Goal: Transaction & Acquisition: Purchase product/service

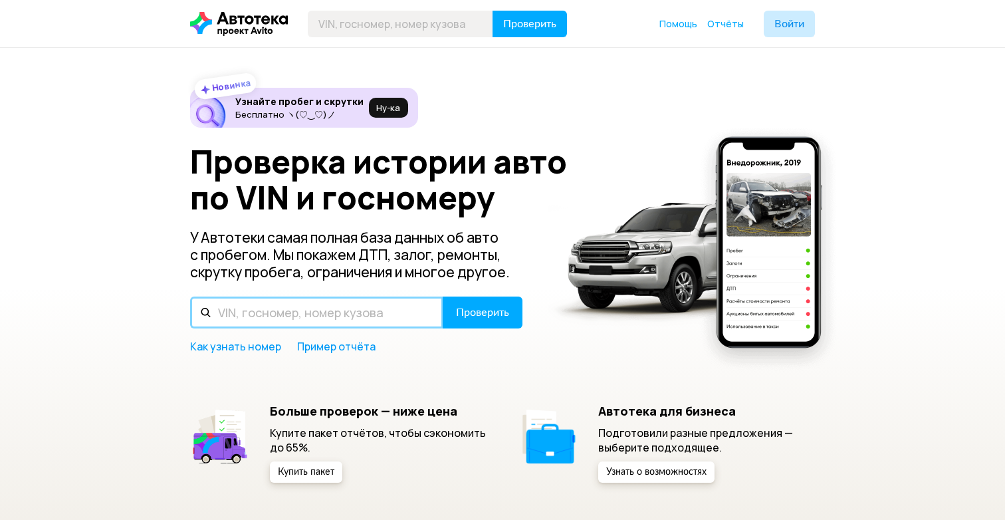
click at [285, 312] on input "text" at bounding box center [316, 313] width 253 height 32
type input "RC61-1001378"
click at [443, 297] on button "Проверить" at bounding box center [483, 313] width 80 height 32
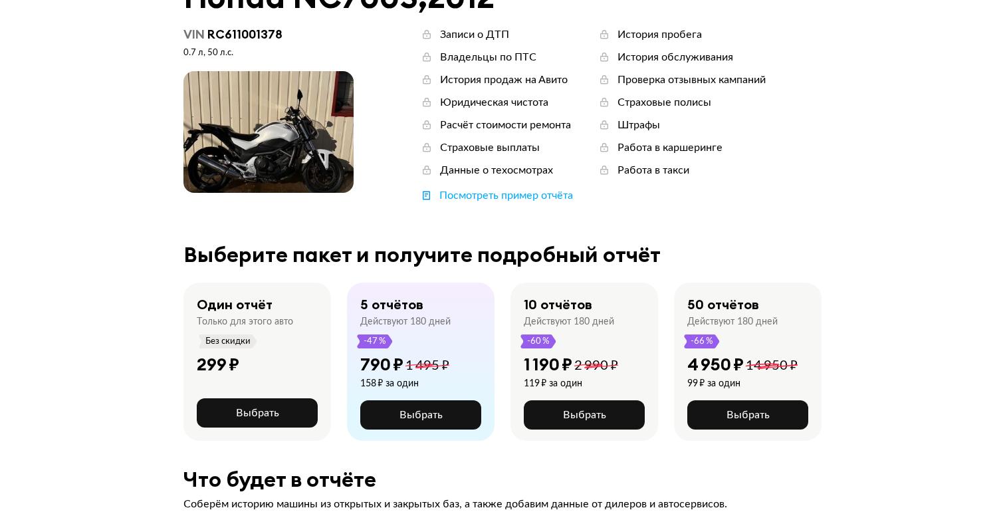
scroll to position [94, 0]
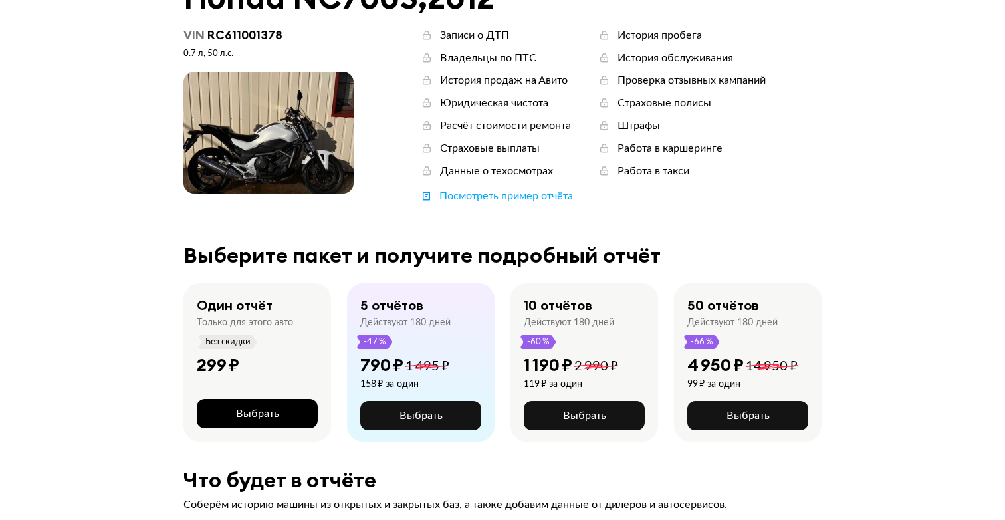
click at [257, 410] on span "Выбрать" at bounding box center [257, 413] width 43 height 11
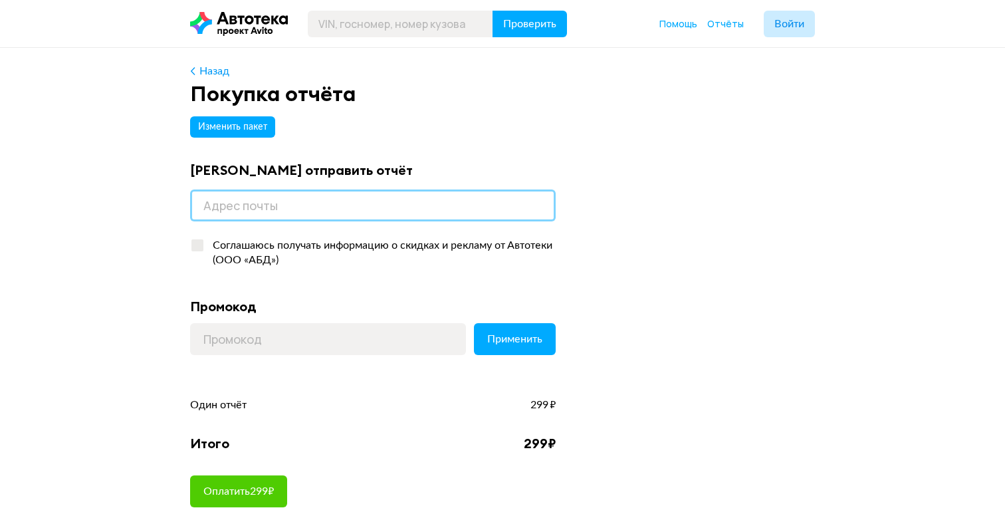
click at [297, 215] on input "email" at bounding box center [373, 206] width 366 height 32
type input "egorn284cm@gmail.com"
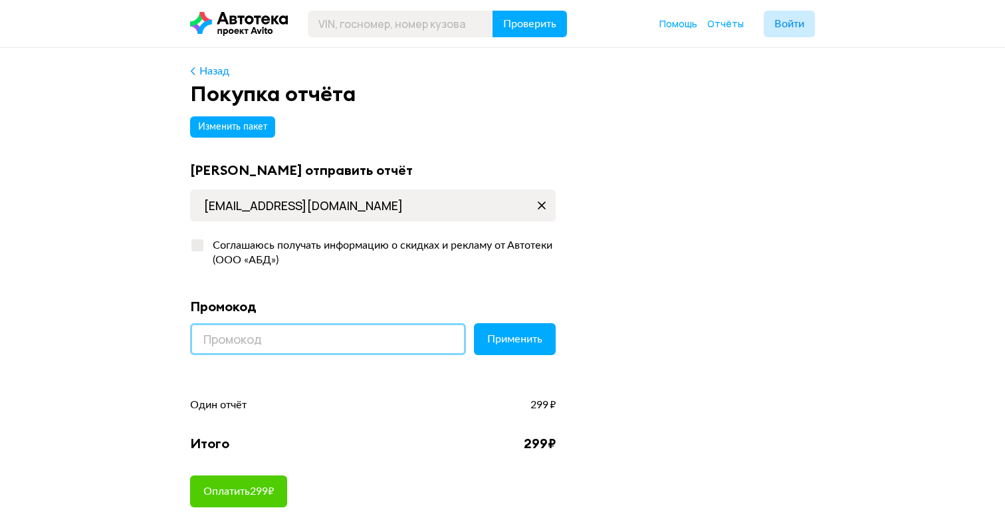
click at [233, 335] on input at bounding box center [328, 339] width 276 height 32
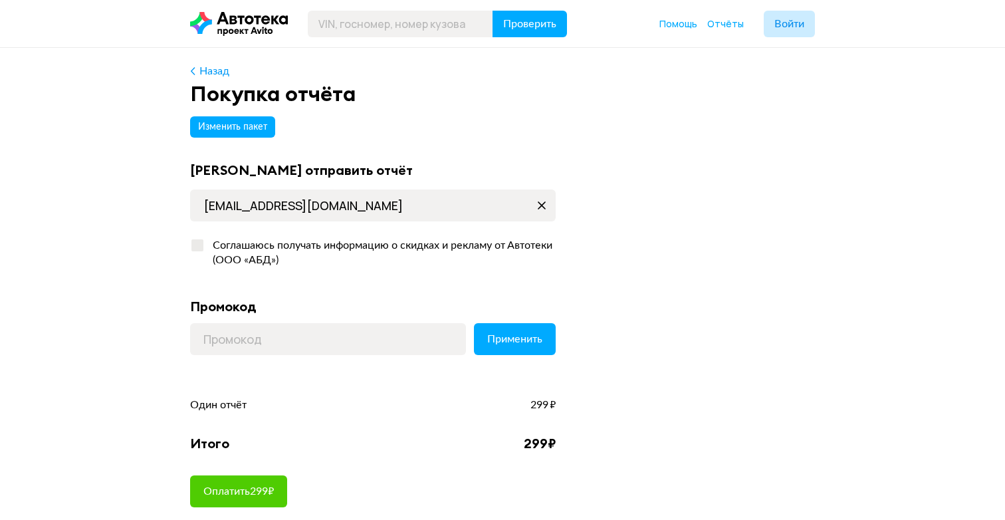
click at [116, 342] on div "Назад Покупка отчёта Изменить пакет Куда отправить отчёт egorn284cm@gmail.com С…" at bounding box center [502, 317] width 1005 height 539
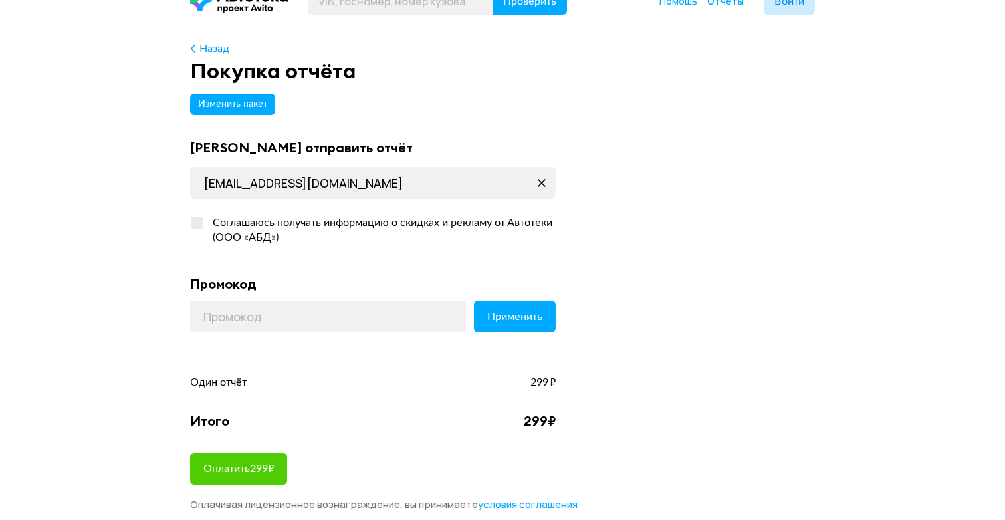
scroll to position [21, 0]
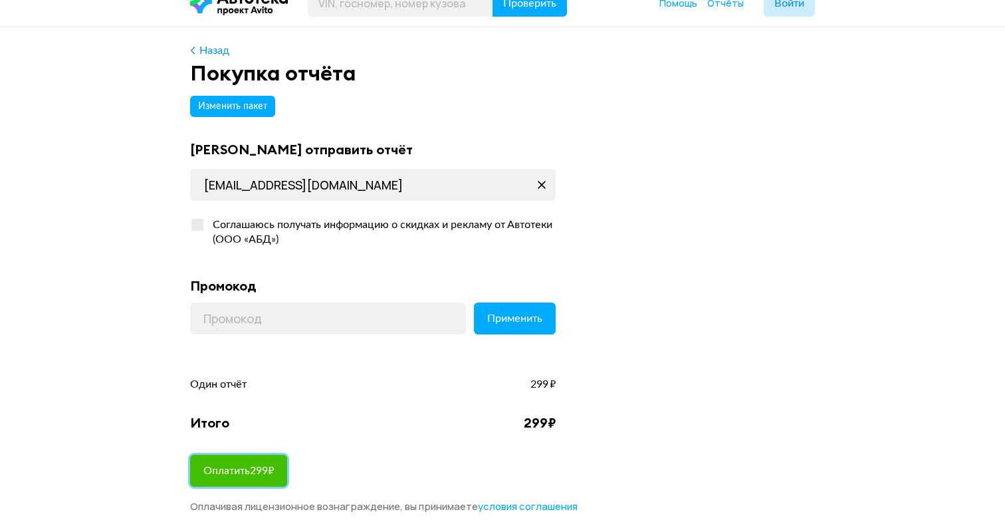
click at [243, 467] on span "Оплатить 299 ₽" at bounding box center [238, 470] width 70 height 11
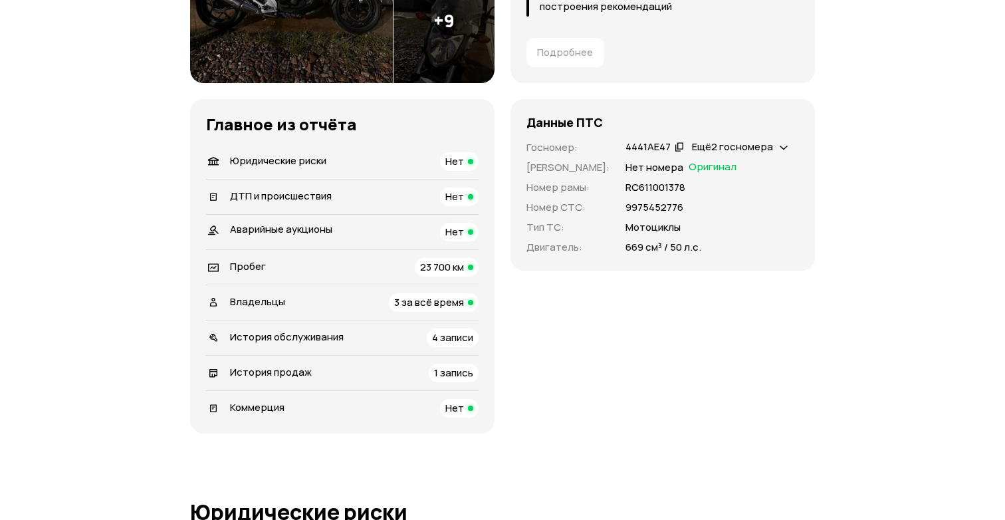
scroll to position [353, 0]
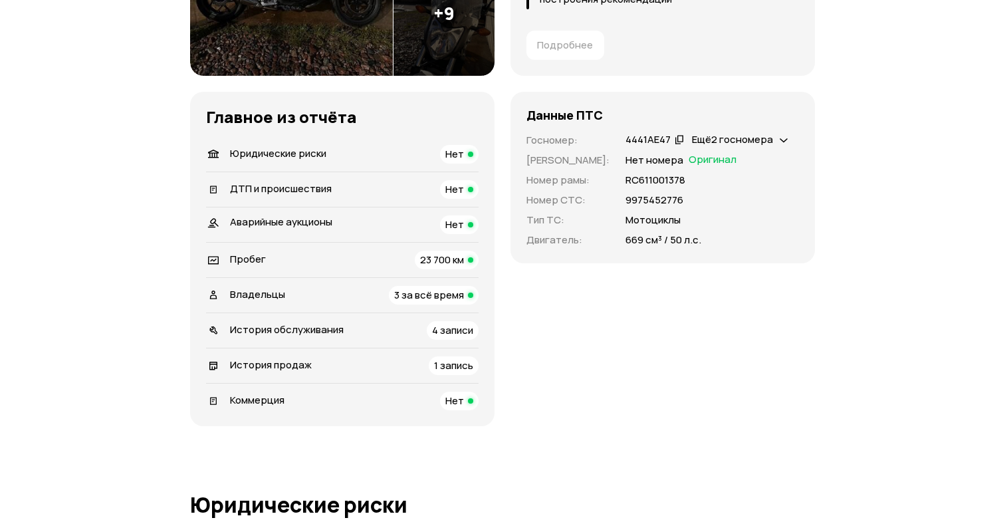
click at [412, 295] on span "3 за всё время" at bounding box center [429, 295] width 70 height 14
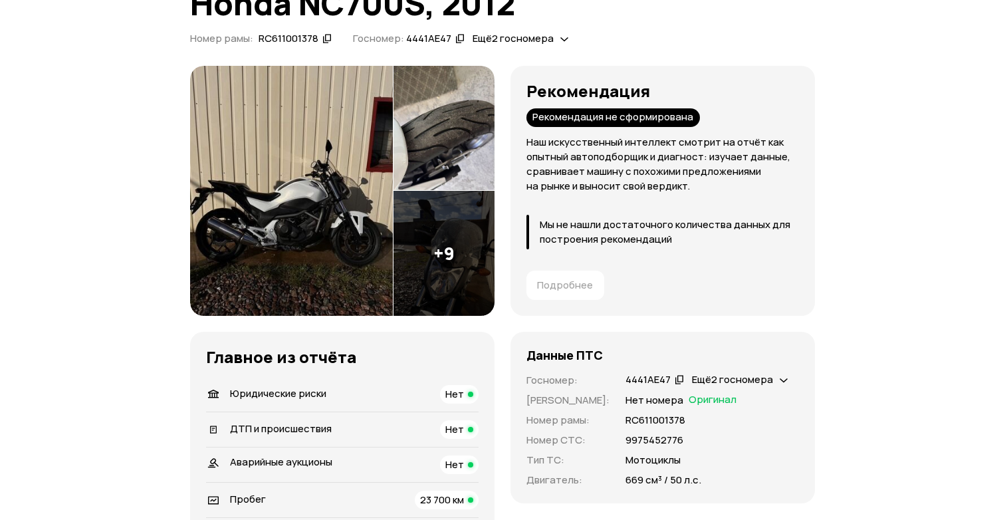
scroll to position [102, 0]
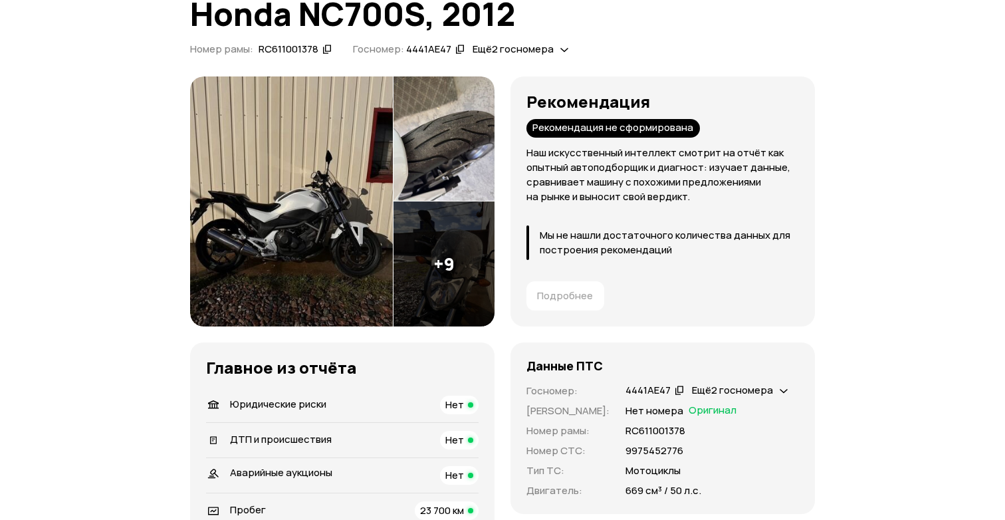
click at [329, 196] on img at bounding box center [291, 201] width 203 height 250
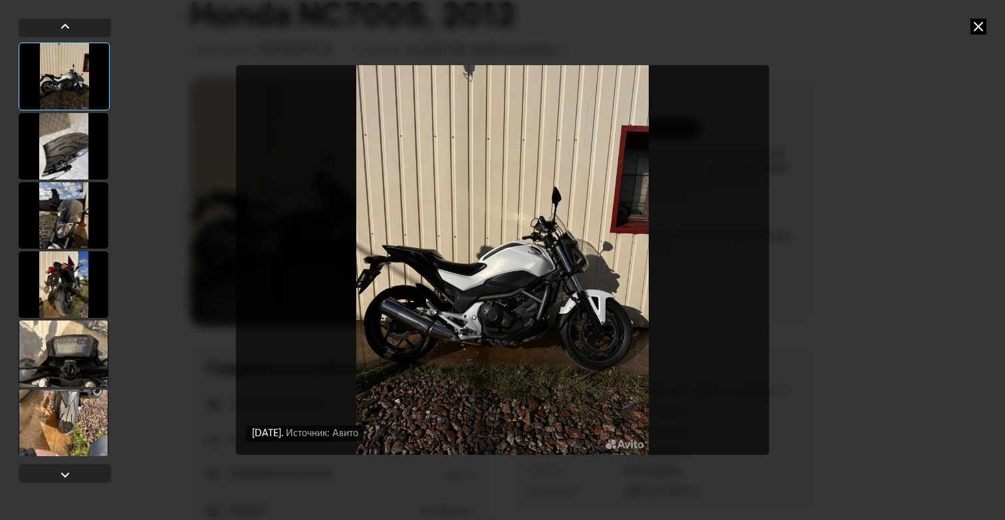
click at [533, 271] on img "Go to Slide 1" at bounding box center [502, 260] width 533 height 390
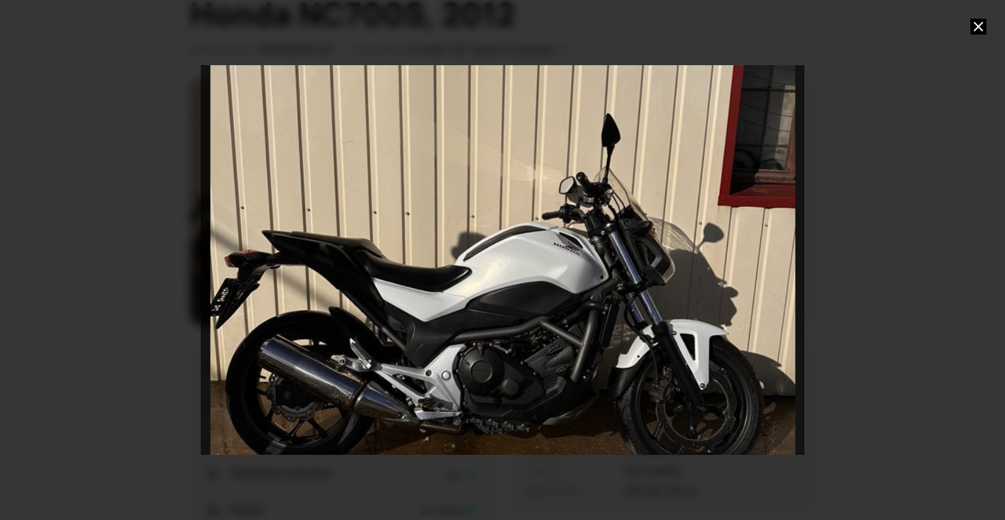
click at [887, 119] on div at bounding box center [502, 260] width 1005 height 520
click at [983, 23] on icon at bounding box center [979, 27] width 16 height 16
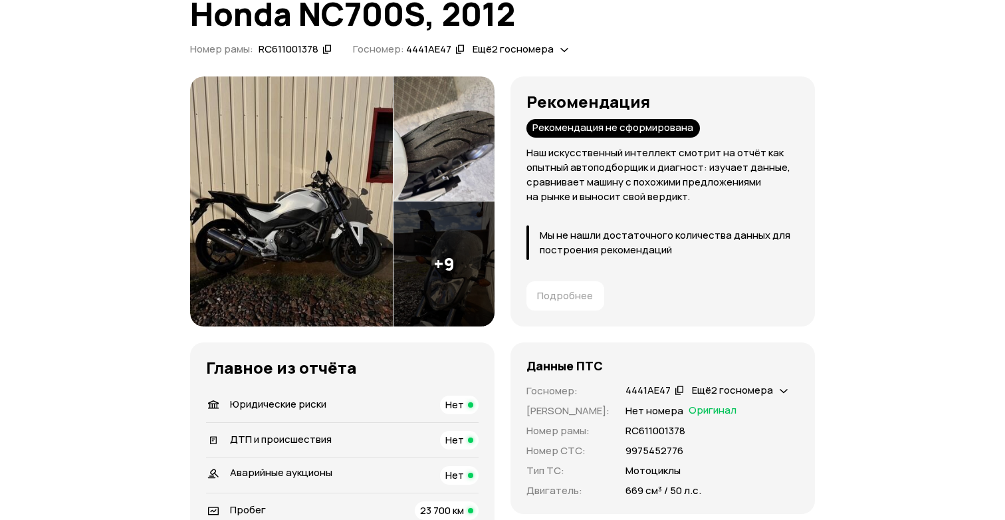
click at [322, 184] on img at bounding box center [291, 201] width 203 height 250
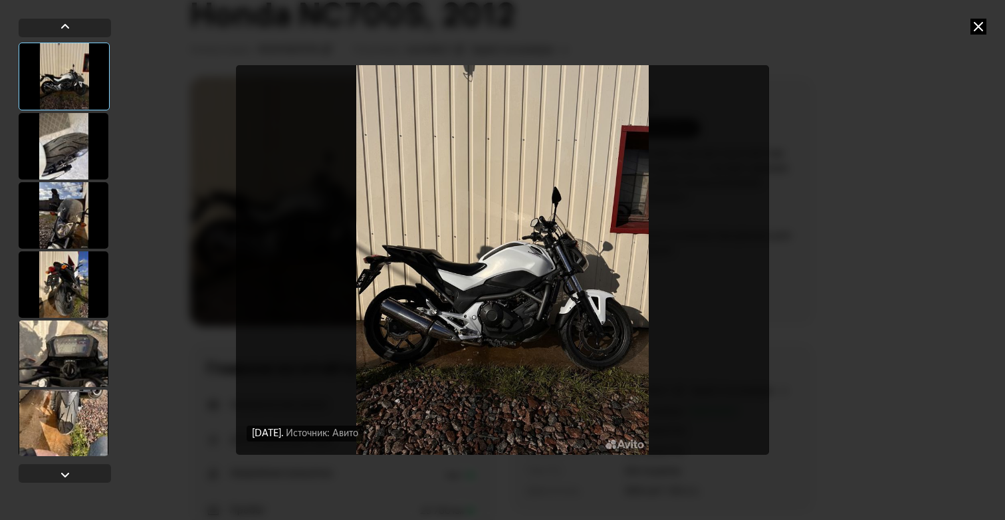
click at [478, 305] on img "Go to Slide 1" at bounding box center [502, 260] width 533 height 390
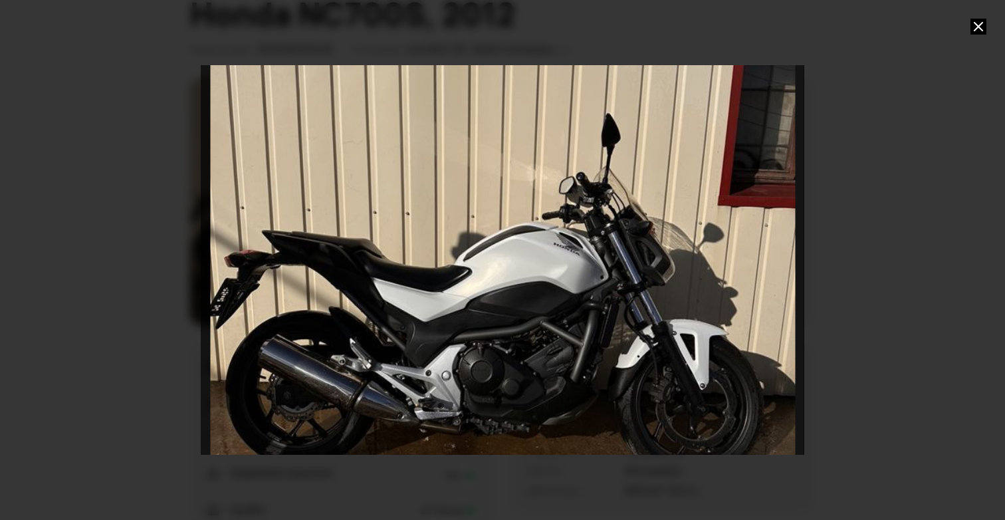
click at [564, 270] on div "Go to Slide 1" at bounding box center [503, 260] width 1206 height 780
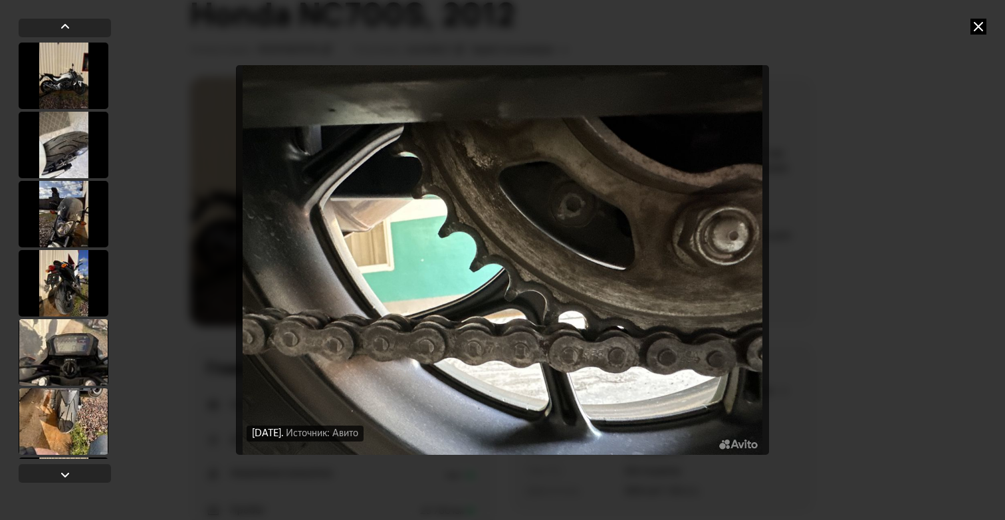
click at [973, 25] on icon at bounding box center [979, 27] width 16 height 16
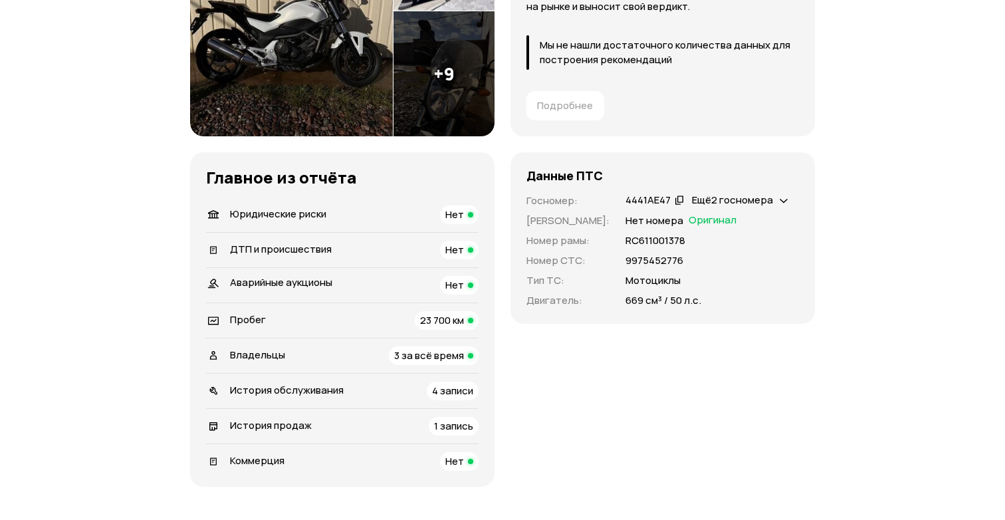
scroll to position [338, 0]
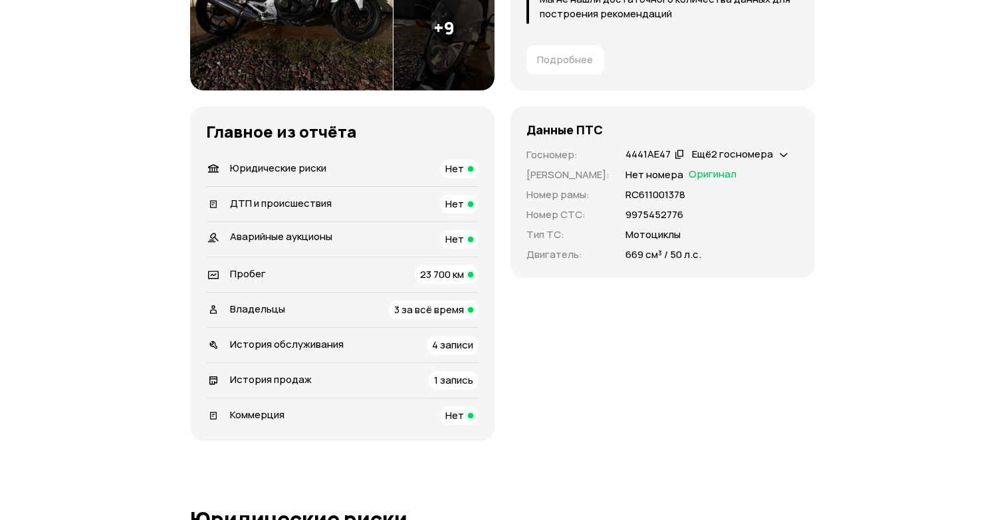
click at [780, 152] on icon at bounding box center [784, 153] width 8 height 13
click at [780, 151] on icon at bounding box center [784, 153] width 8 height 13
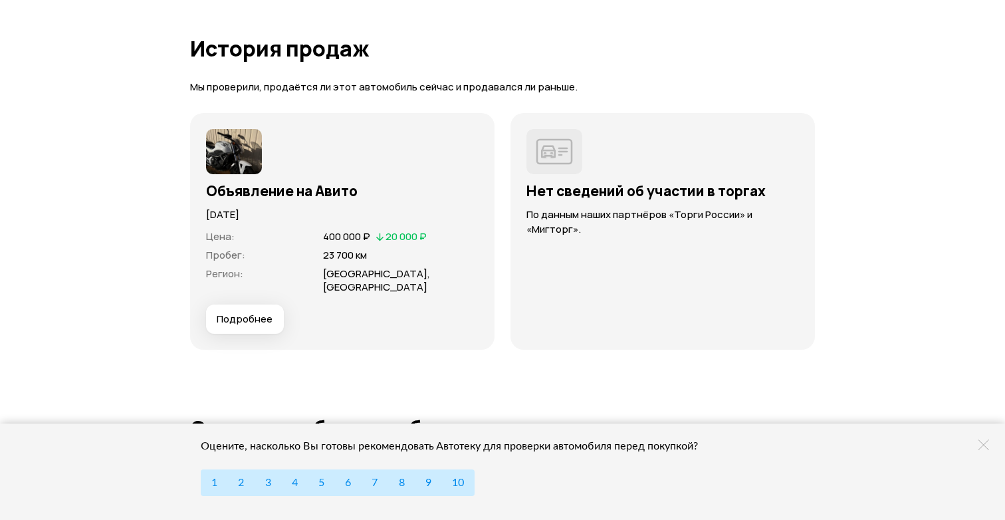
scroll to position [3511, 0]
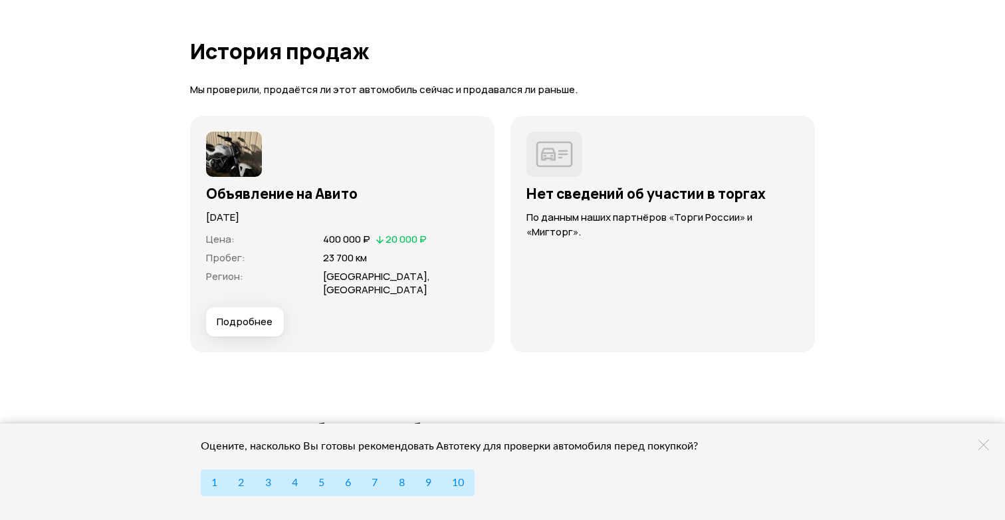
click at [269, 315] on span "Подробнее" at bounding box center [245, 321] width 56 height 13
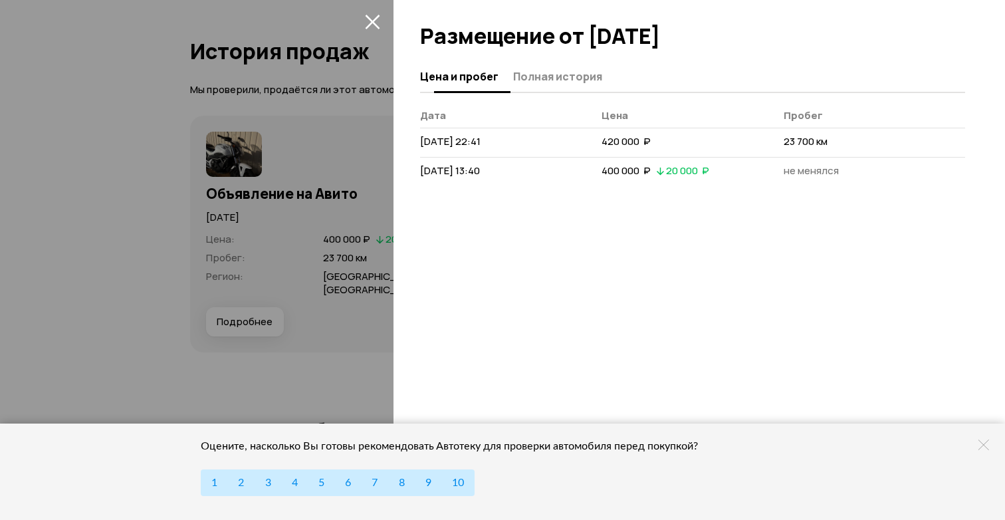
click at [545, 79] on span "Полная история" at bounding box center [557, 76] width 89 height 13
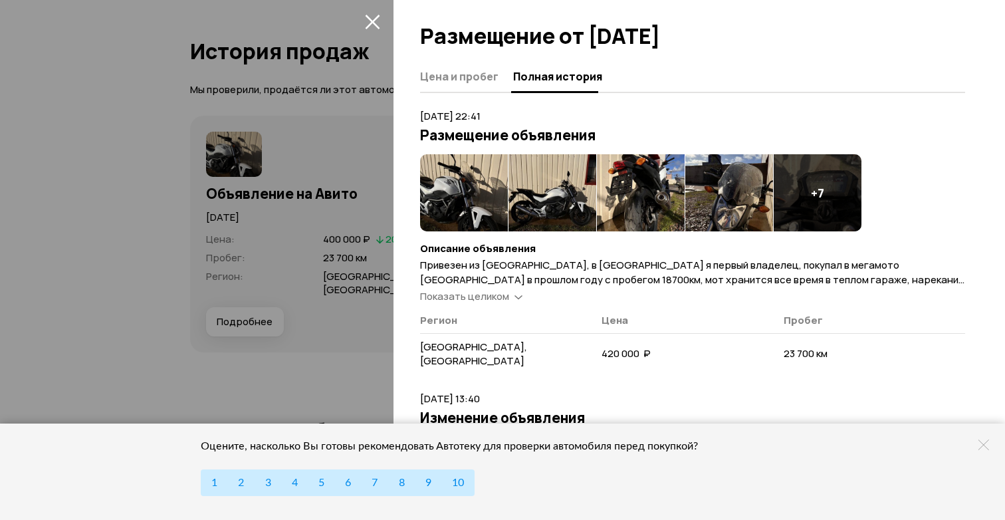
click at [495, 293] on span "Показать целиком" at bounding box center [464, 296] width 89 height 14
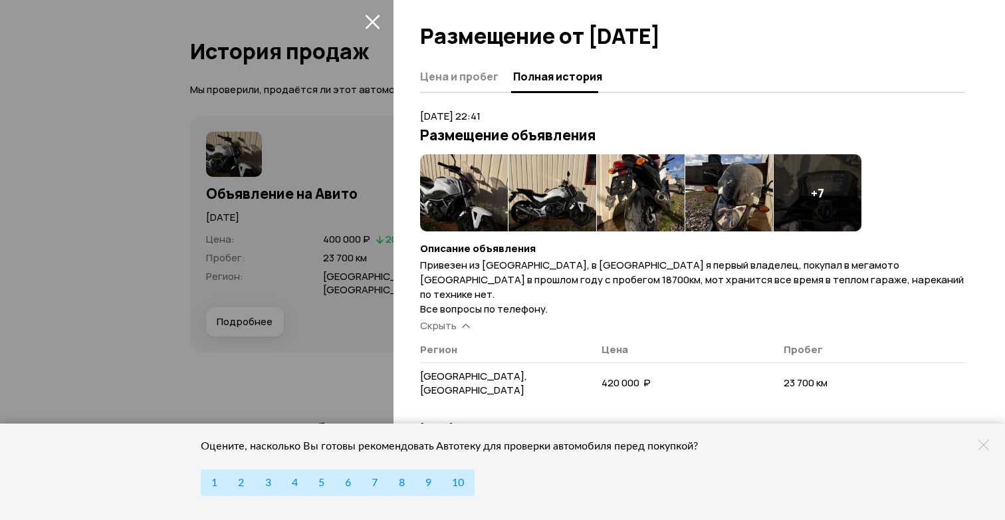
click at [986, 442] on icon at bounding box center [984, 445] width 11 height 11
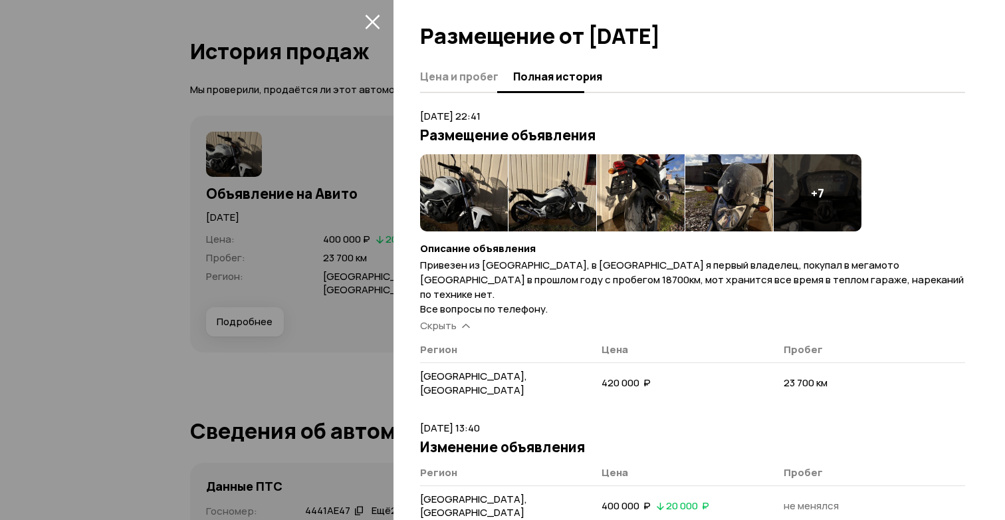
click at [434, 80] on span "Цена и пробег" at bounding box center [459, 76] width 78 height 13
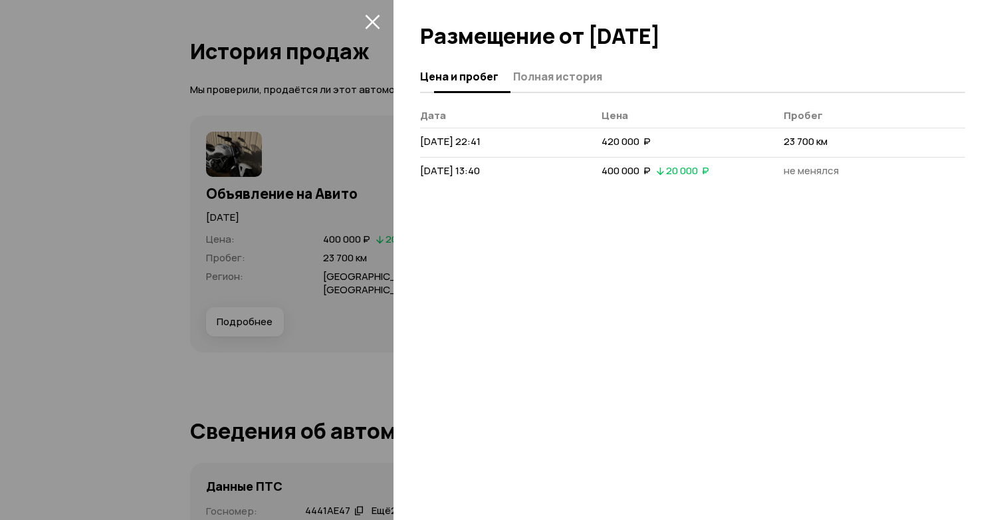
click at [575, 70] on span "Полная история" at bounding box center [557, 76] width 89 height 13
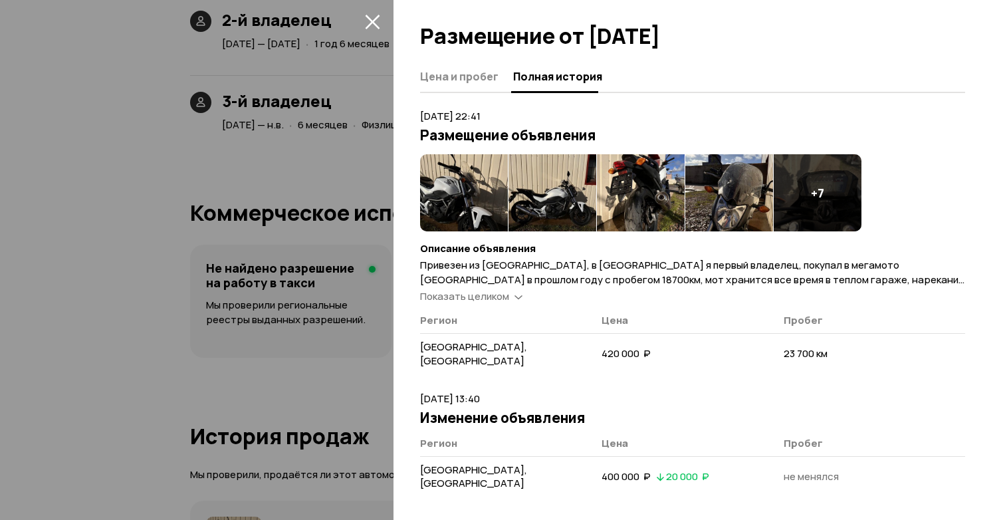
click at [374, 15] on icon "закрыть" at bounding box center [372, 21] width 15 height 15
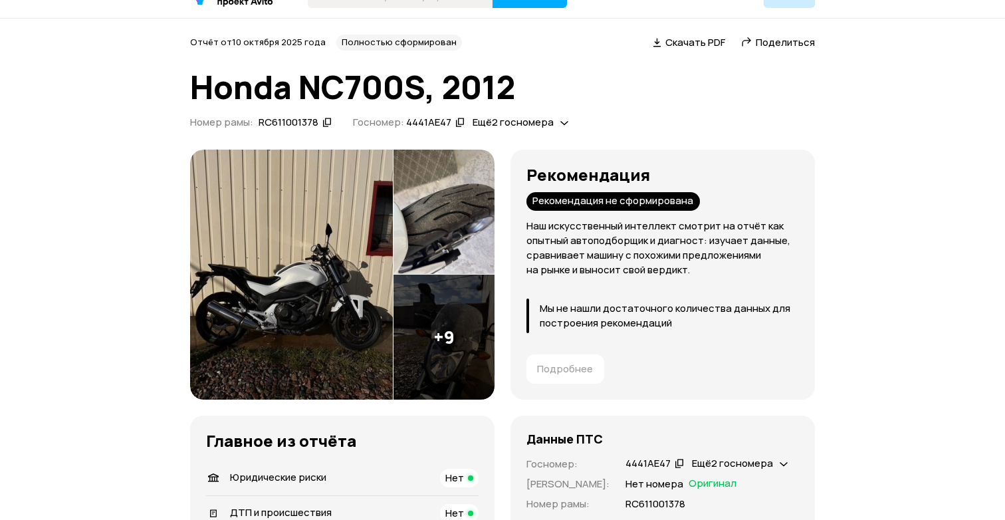
scroll to position [0, 0]
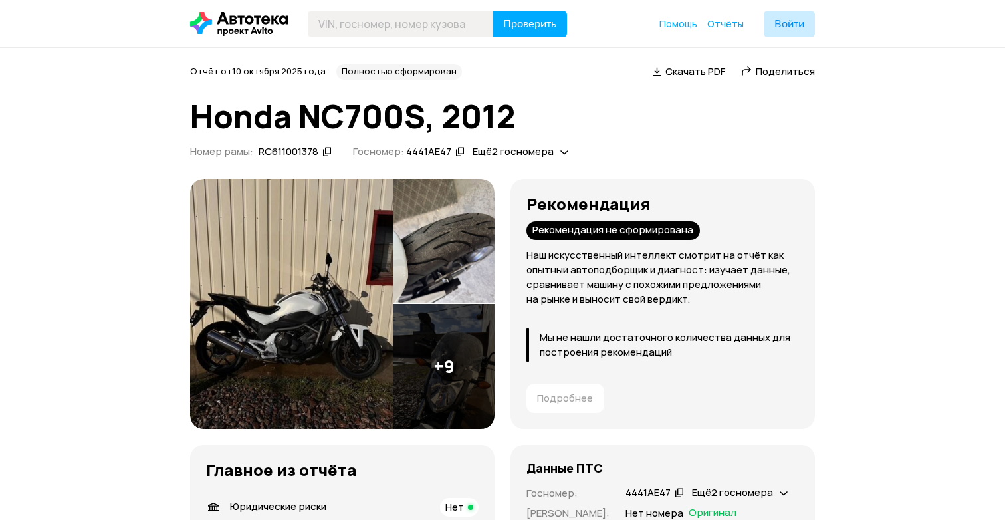
click at [297, 293] on img at bounding box center [291, 304] width 203 height 250
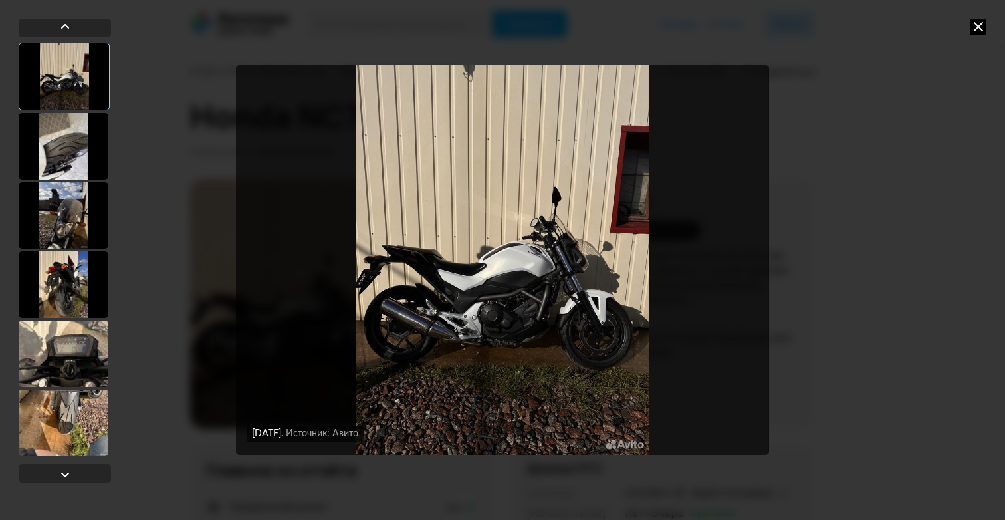
click at [559, 246] on img "Go to Slide 1" at bounding box center [502, 260] width 533 height 390
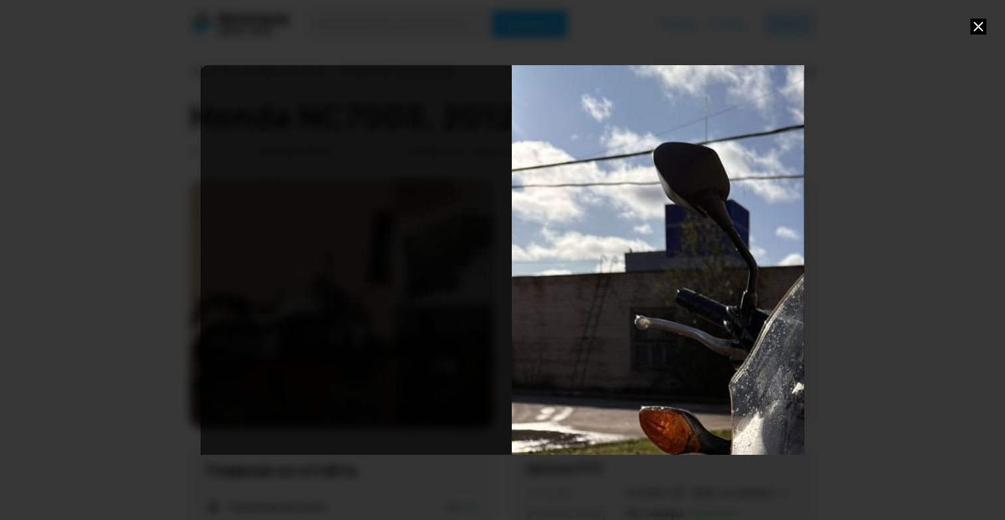
click at [774, 233] on div "Go to Slide 3" at bounding box center [804, 455] width 1206 height 780
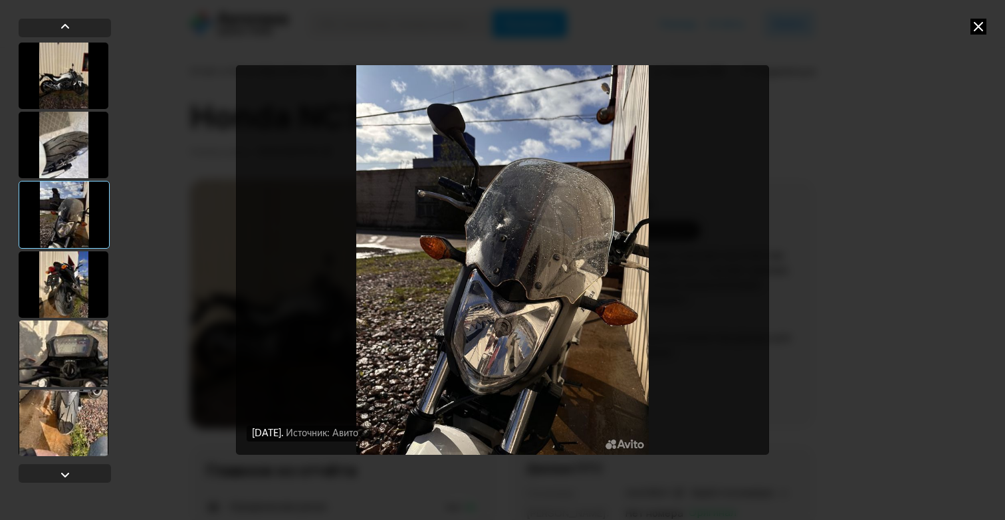
click at [506, 261] on img "Go to Slide 3" at bounding box center [502, 260] width 533 height 390
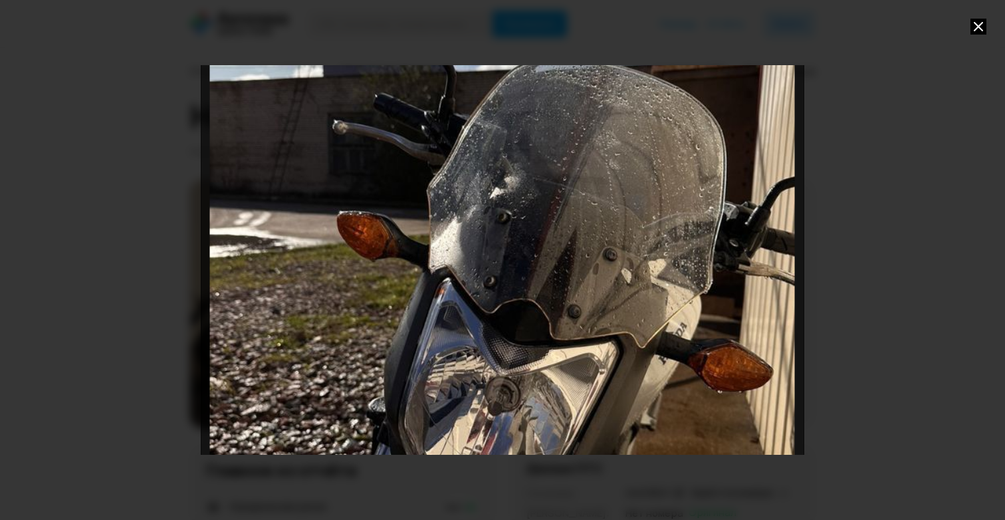
click at [561, 262] on div "Go to Slide 3" at bounding box center [502, 260] width 1206 height 780
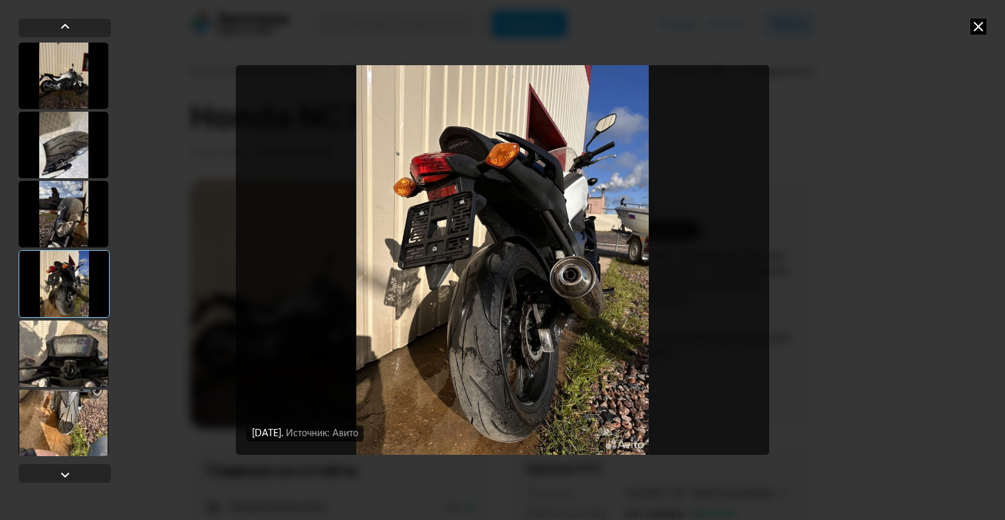
click at [559, 284] on img "Go to Slide 4" at bounding box center [502, 260] width 533 height 390
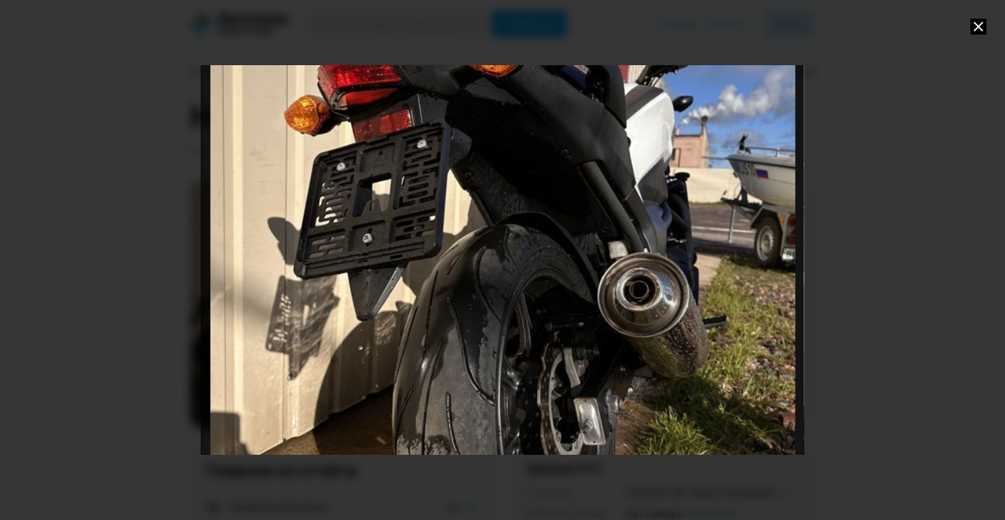
click at [578, 243] on div "Go to Slide 4" at bounding box center [503, 260] width 1206 height 780
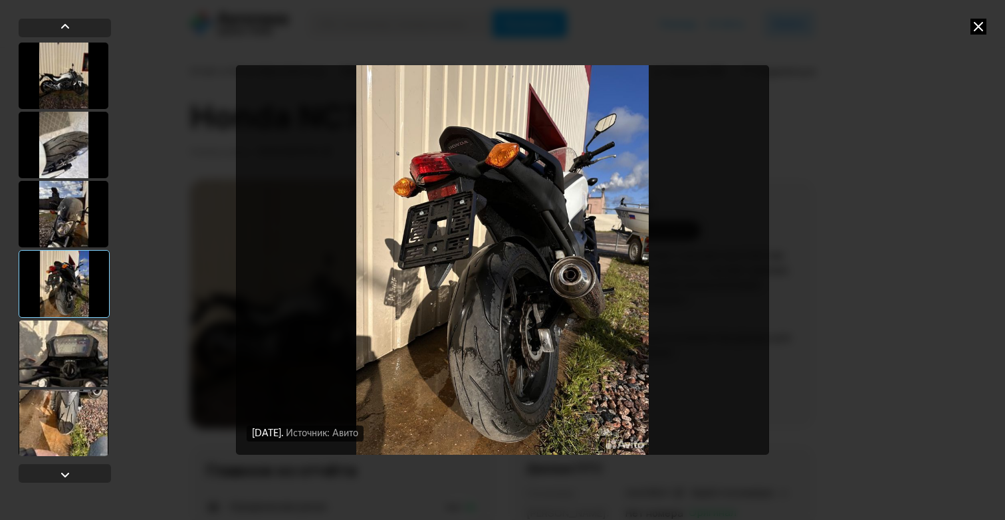
click at [510, 400] on img "Go to Slide 4" at bounding box center [502, 260] width 533 height 390
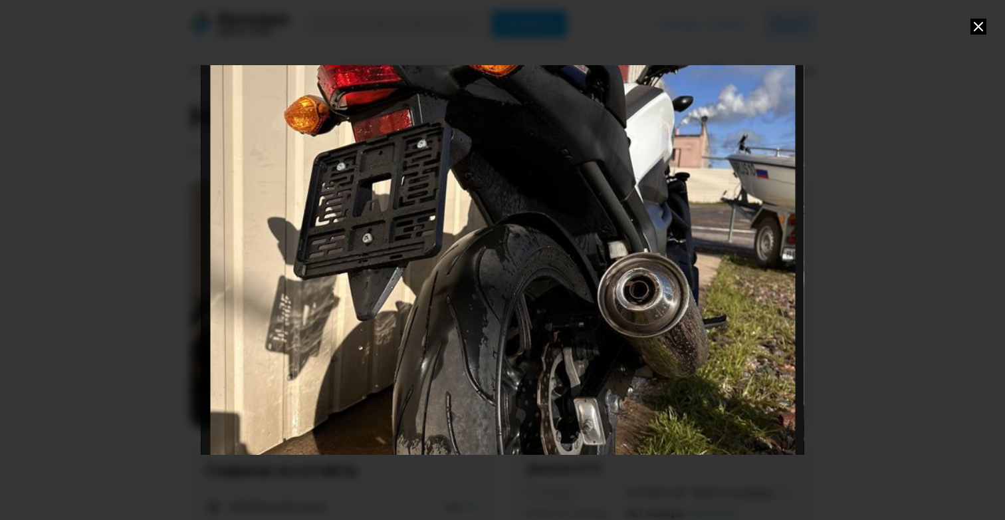
click at [510, 400] on div "Go to Slide 4" at bounding box center [503, 260] width 1206 height 780
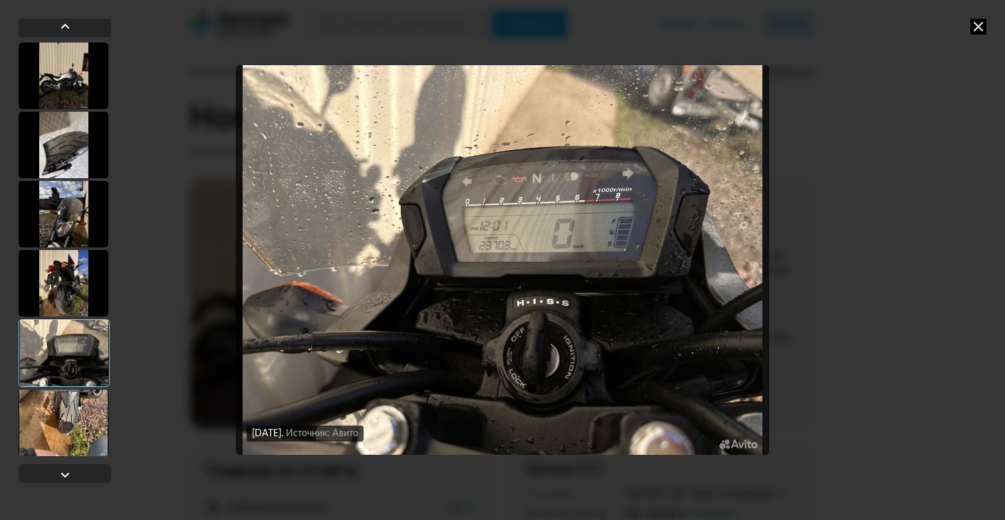
click at [574, 239] on img "Go to Slide 5" at bounding box center [502, 260] width 533 height 390
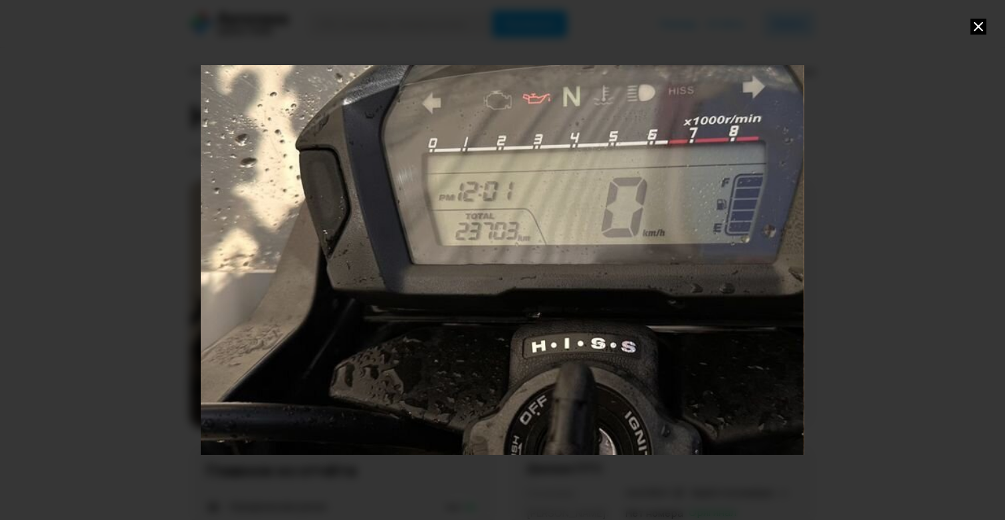
click at [572, 240] on div "Go to Slide 5" at bounding box center [503, 260] width 1206 height 780
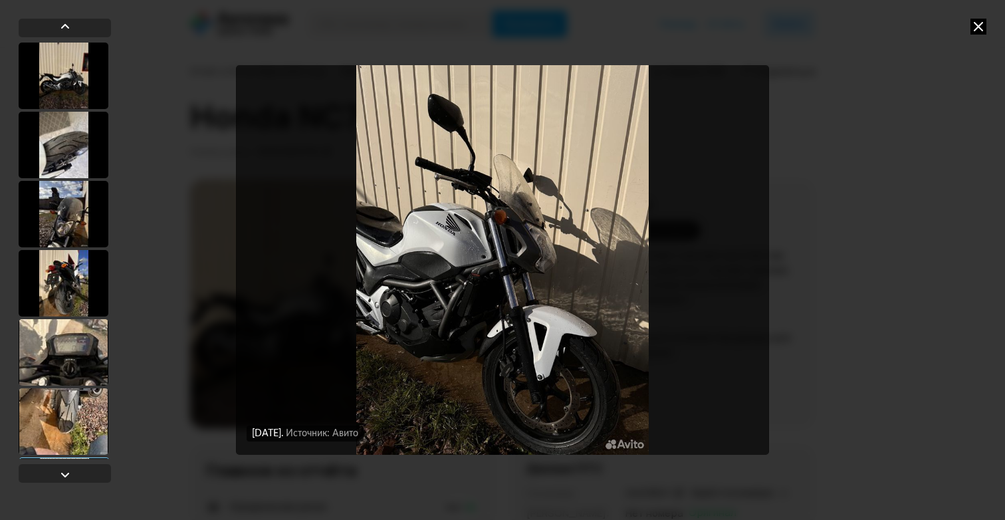
click at [520, 269] on img "Go to Slide 7" at bounding box center [502, 260] width 533 height 390
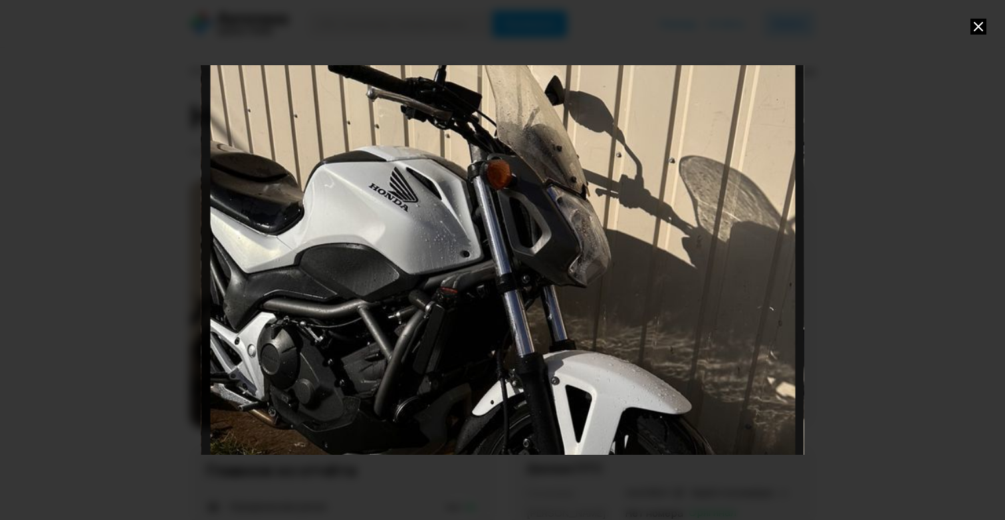
click at [513, 235] on div "Go to Slide 7" at bounding box center [503, 260] width 1206 height 780
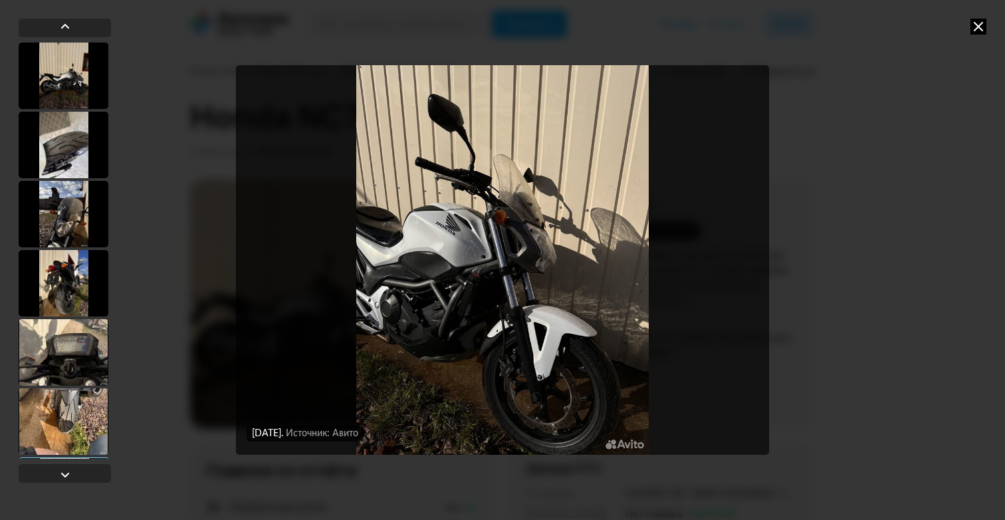
click at [382, 254] on img "Go to Slide 7" at bounding box center [502, 260] width 533 height 390
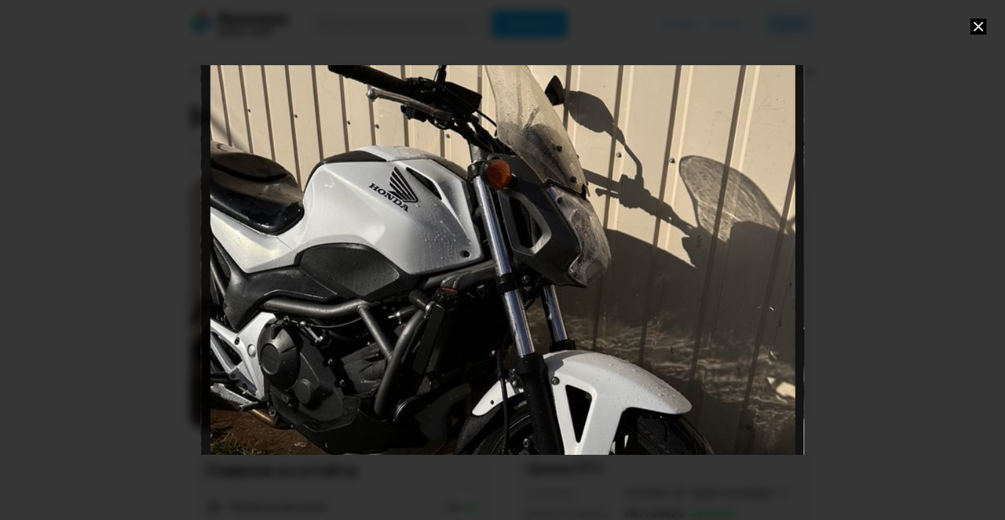
click at [382, 254] on div "Go to Slide 7" at bounding box center [503, 260] width 1206 height 780
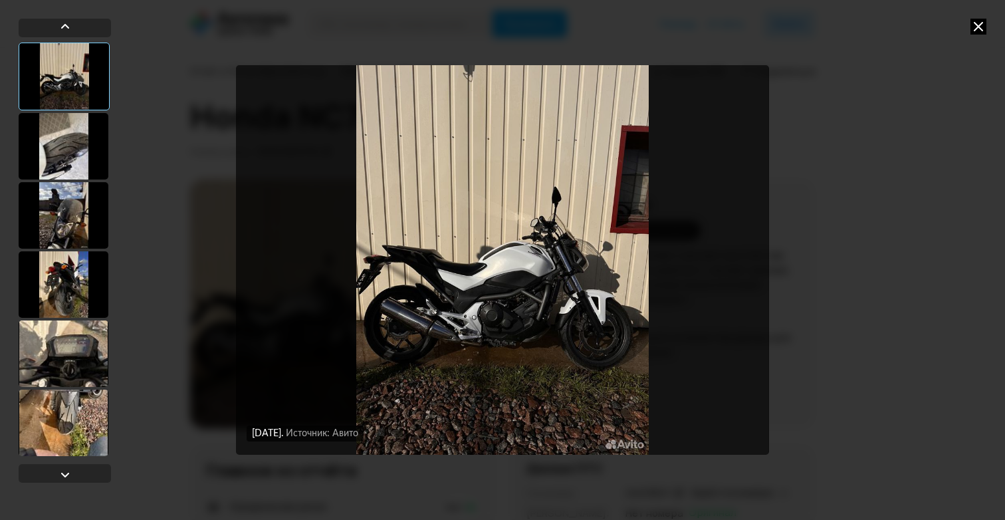
click at [458, 272] on img "Go to Slide 1" at bounding box center [502, 260] width 533 height 390
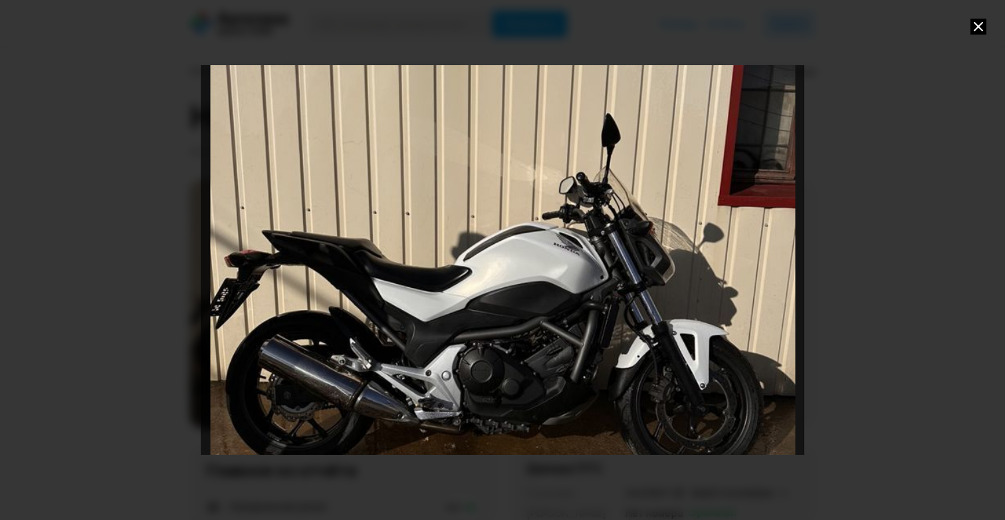
click at [461, 246] on div "Go to Slide 1" at bounding box center [503, 260] width 1206 height 780
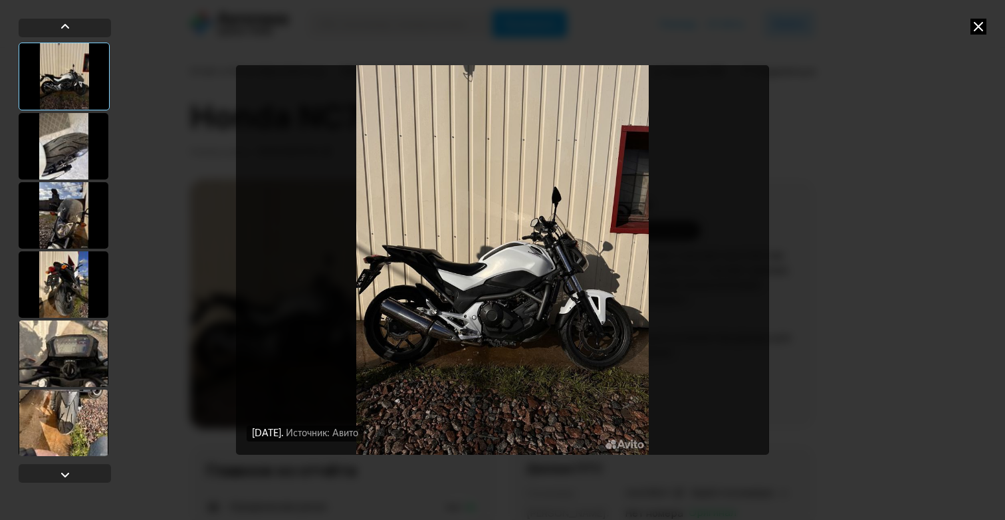
click at [909, 31] on div "[DATE] Источник: Авито [DATE] Источник: Авито [DATE] Источник: Авито [DATE] Ист…" at bounding box center [502, 260] width 1005 height 520
click at [523, 265] on img "Go to Slide 1" at bounding box center [502, 260] width 533 height 390
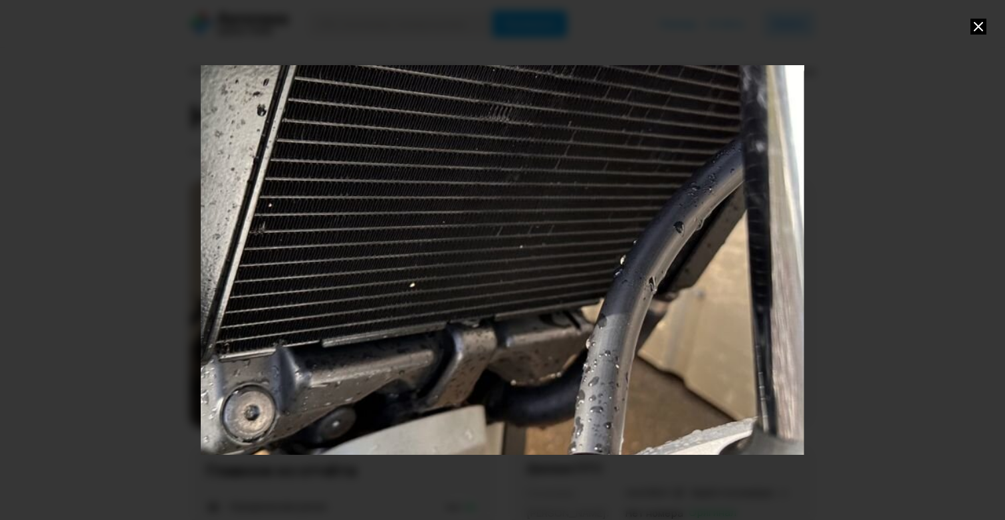
click at [979, 28] on icon at bounding box center [979, 27] width 16 height 16
